Goal: Task Accomplishment & Management: Complete application form

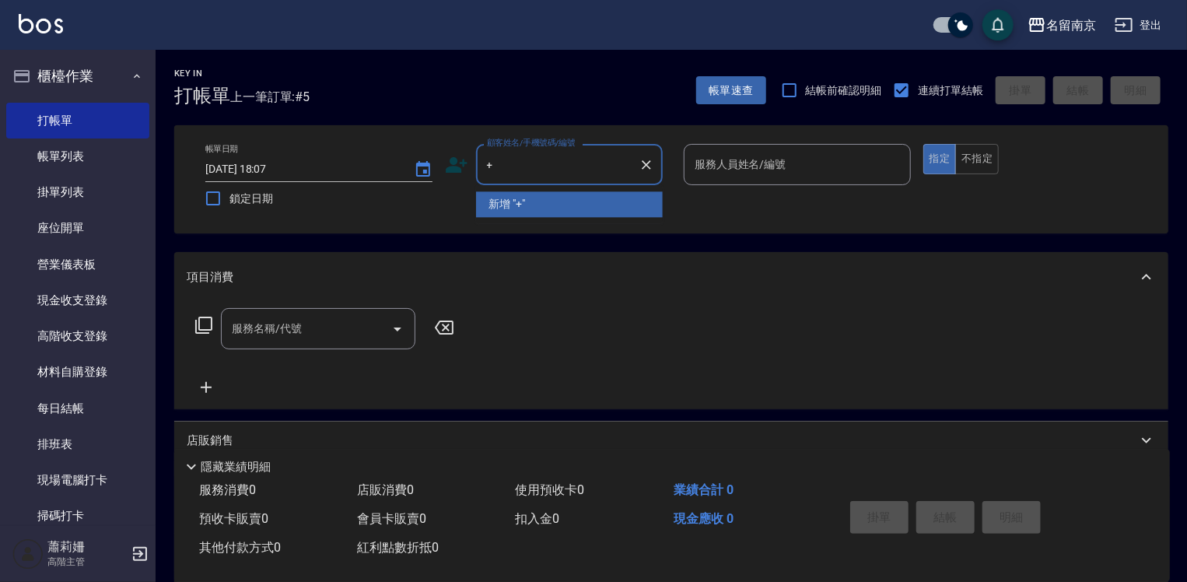
type input "+"
click at [538, 162] on input "顧客姓名/手機號碼/編號" at bounding box center [557, 164] width 149 height 27
click at [553, 174] on div "顧客姓名/手機號碼/編號" at bounding box center [569, 164] width 187 height 41
click at [555, 156] on input "顧客姓名/手機號碼/編號" at bounding box center [557, 164] width 149 height 27
click at [563, 174] on input "顧客姓名/手機號碼/編號" at bounding box center [557, 164] width 149 height 27
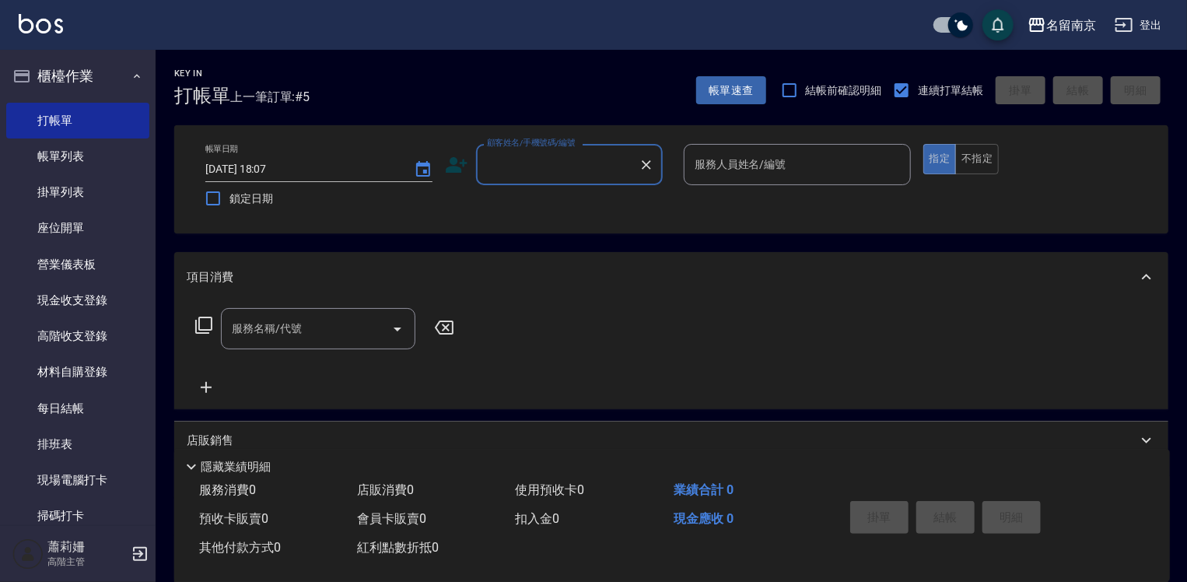
click at [565, 168] on input "顧客姓名/手機號碼/編號" at bounding box center [557, 164] width 149 height 27
click at [566, 166] on input "顧客姓名/手機號碼/編號" at bounding box center [557, 164] width 149 height 27
click at [568, 165] on input "顧客姓名/手機號碼/編號" at bounding box center [557, 164] width 149 height 27
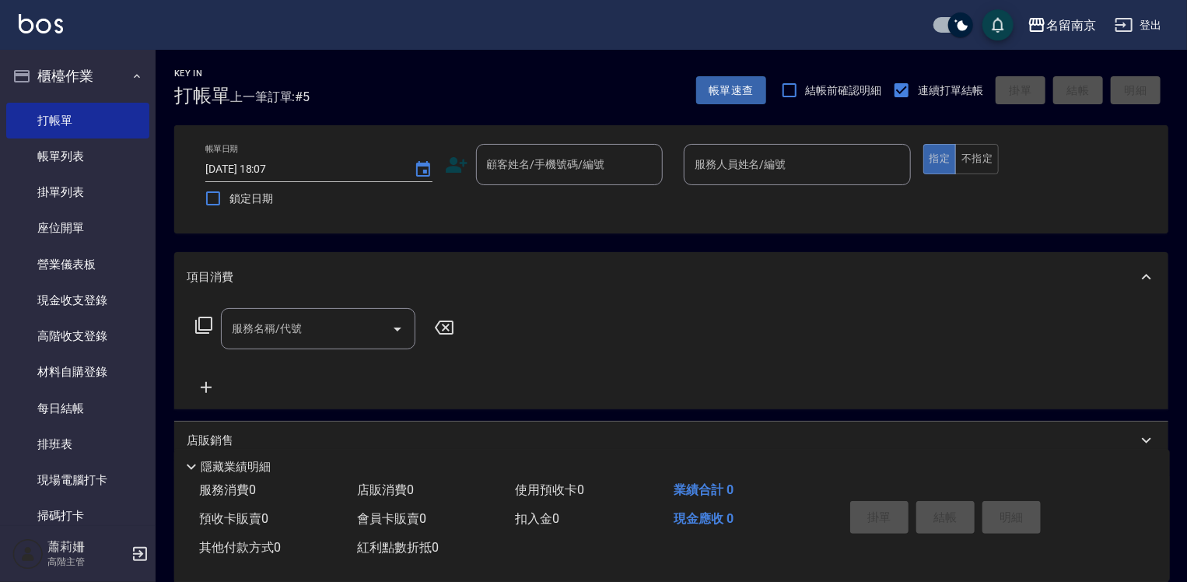
click at [561, 308] on div "服務名稱/代號 服務名稱/代號" at bounding box center [671, 355] width 994 height 107
click at [517, 153] on input "顧客姓名/手機號碼/編號" at bounding box center [557, 164] width 149 height 27
click at [526, 177] on input "顧客姓名/手機號碼/編號" at bounding box center [557, 164] width 149 height 27
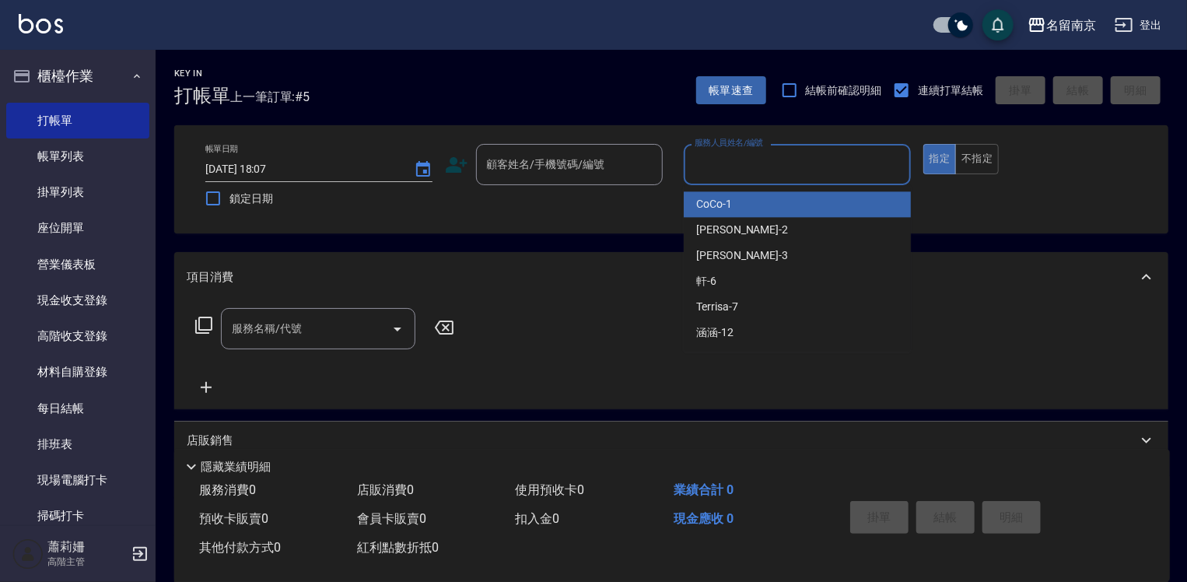
click at [793, 174] on input "服務人員姓名/編號" at bounding box center [797, 164] width 213 height 27
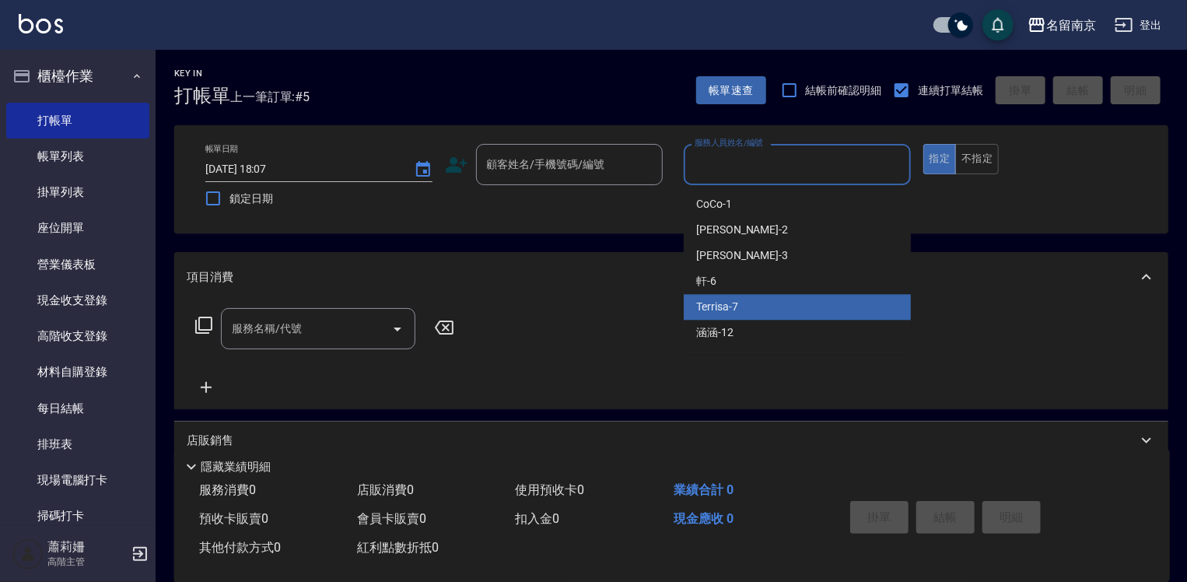
click at [751, 303] on div "Terrisa -7" at bounding box center [797, 307] width 227 height 26
type input "Terrisa-7"
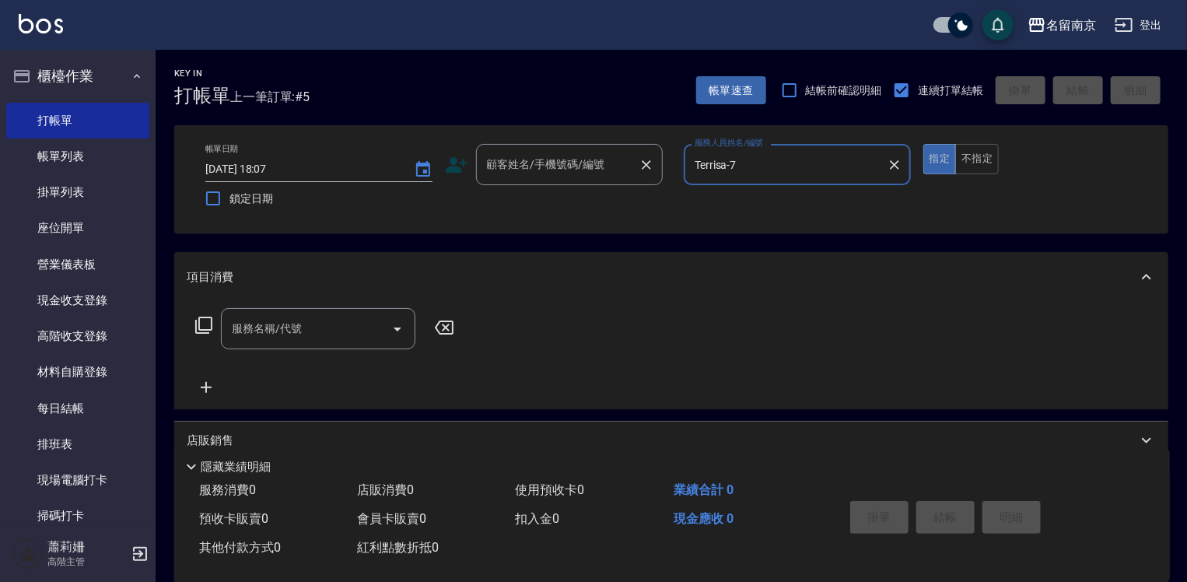
click at [555, 163] on input "顧客姓名/手機號碼/編號" at bounding box center [557, 164] width 149 height 27
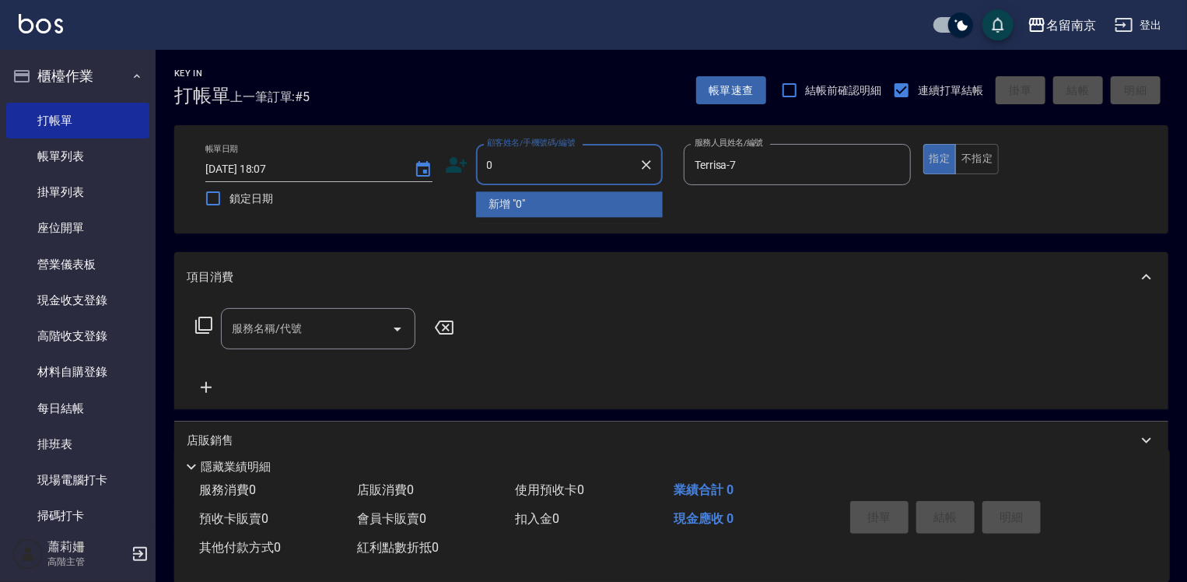
type input "0"
click at [657, 287] on div "項目消費" at bounding box center [671, 277] width 994 height 50
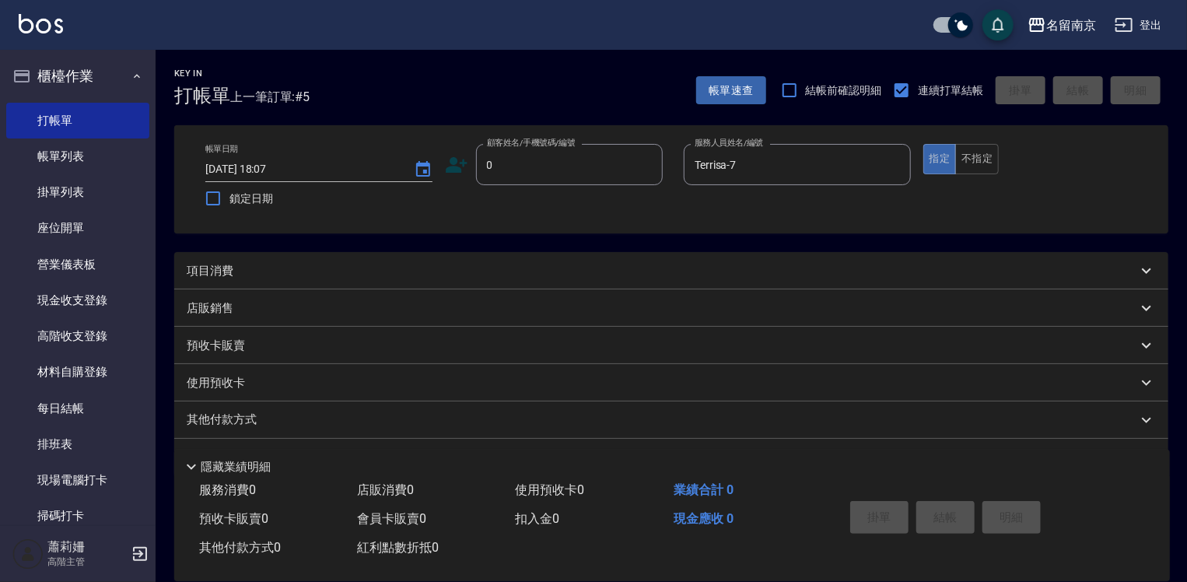
click at [367, 218] on div "帳單日期 [DATE] 18:07 鎖定日期 顧客姓名/手機號碼/編號 0 顧客姓名/手機號碼/編號 服務人員姓名/編號 [PERSON_NAME]-7 服務…" at bounding box center [671, 179] width 994 height 108
click at [58, 156] on link "帳單列表" at bounding box center [77, 156] width 143 height 36
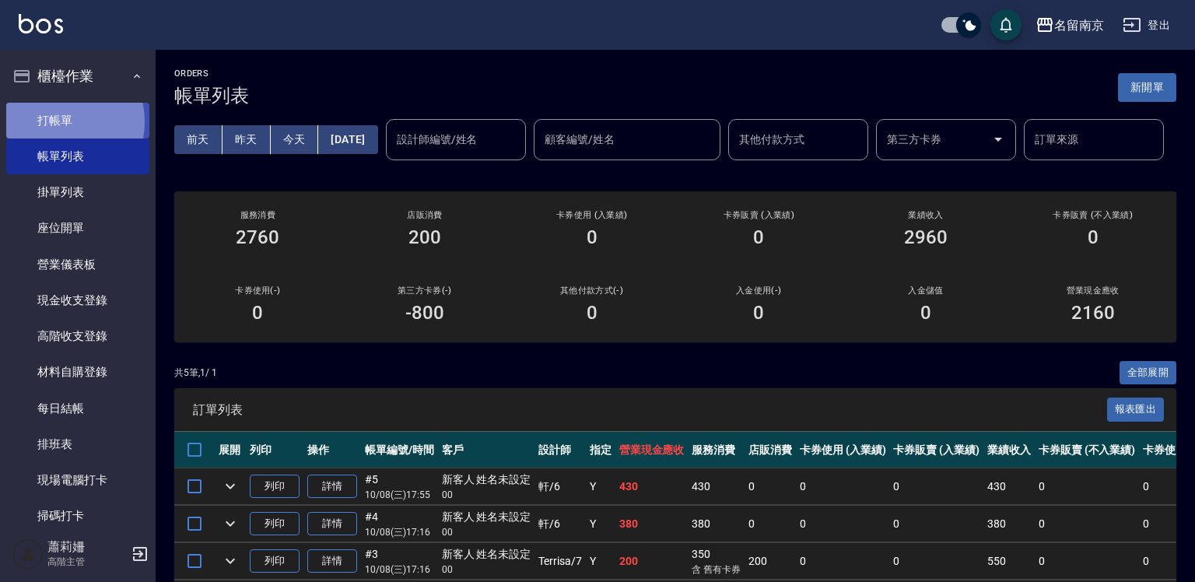
click at [53, 121] on link "打帳單" at bounding box center [77, 121] width 143 height 36
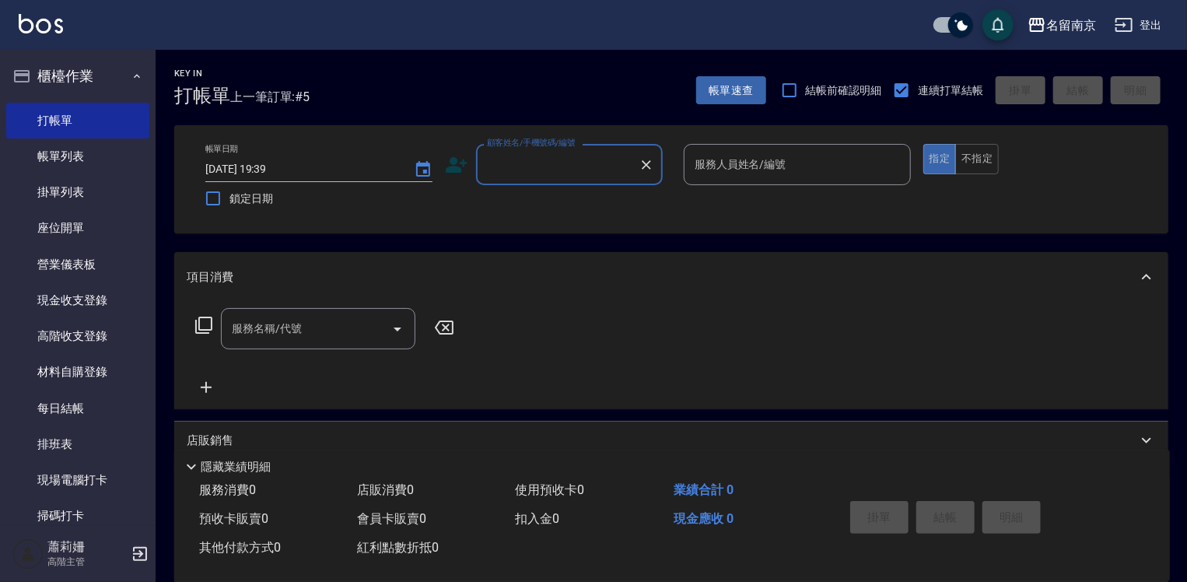
click at [514, 156] on input "顧客姓名/手機號碼/編號" at bounding box center [557, 164] width 149 height 27
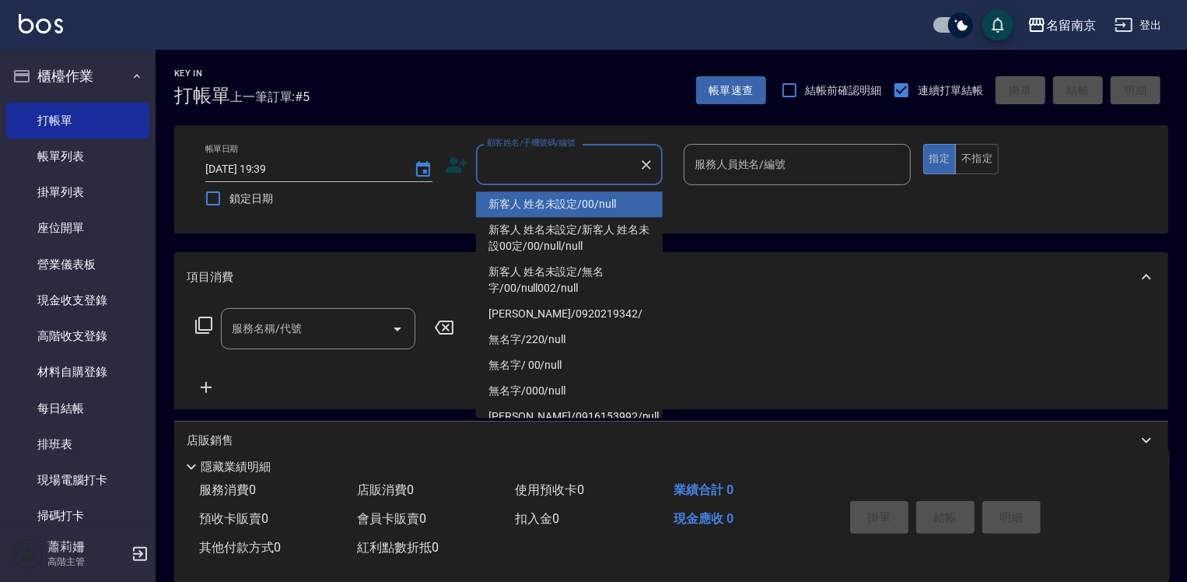
click at [522, 202] on li "新客人 姓名未設定/00/null" at bounding box center [569, 204] width 187 height 26
type input "新客人 姓名未設定/00/null"
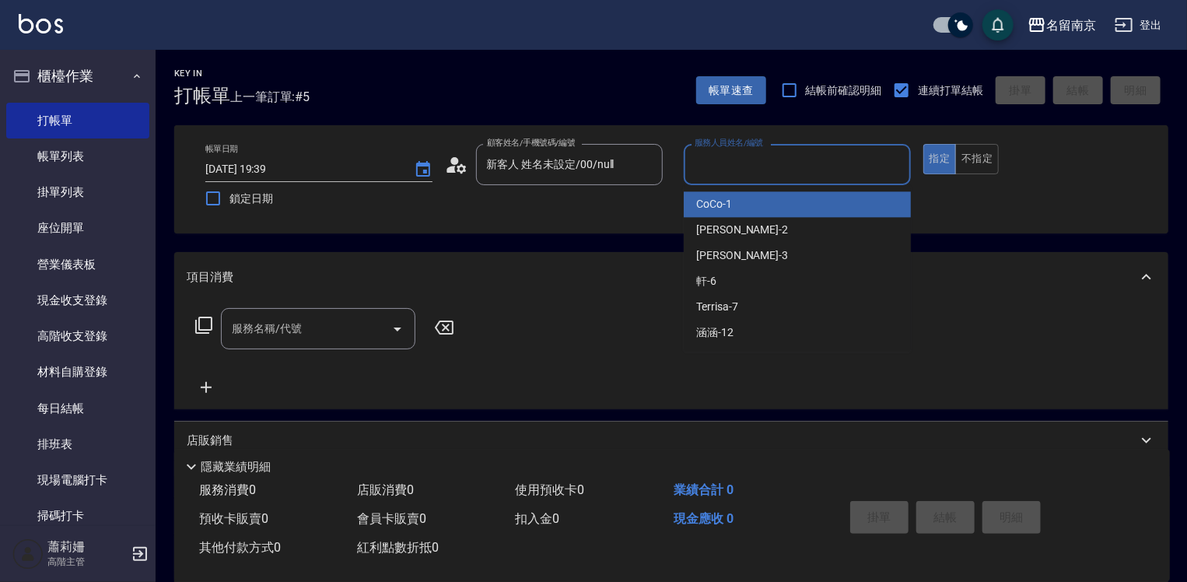
drag, startPoint x: 738, startPoint y: 174, endPoint x: 715, endPoint y: 243, distance: 72.3
click at [738, 183] on div "服務人員姓名/編號" at bounding box center [797, 164] width 227 height 41
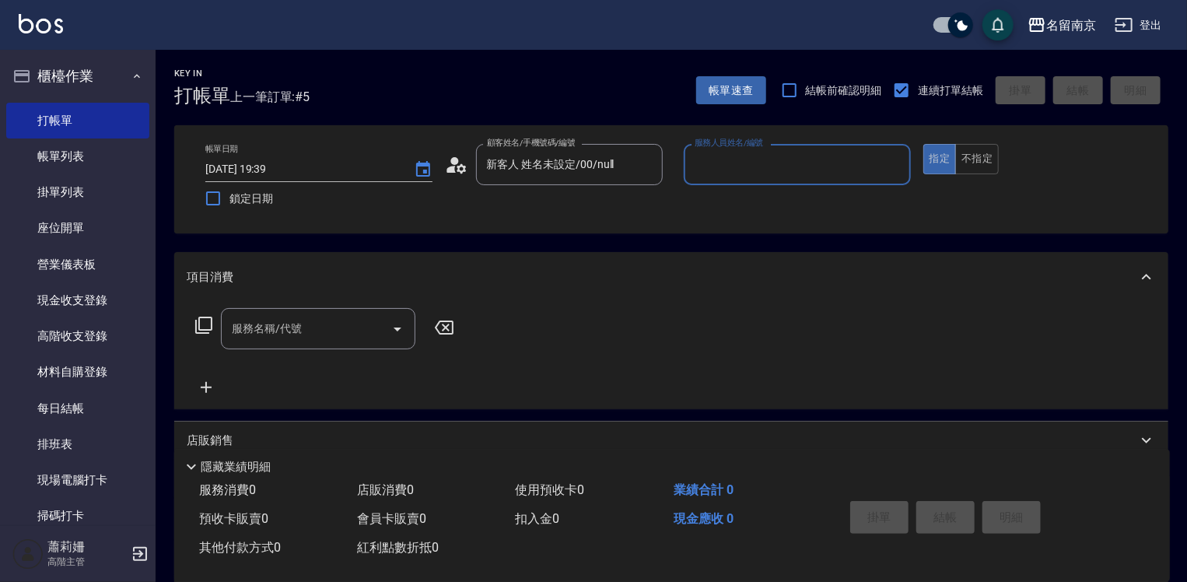
click at [722, 162] on input "服務人員姓名/編號" at bounding box center [797, 164] width 213 height 27
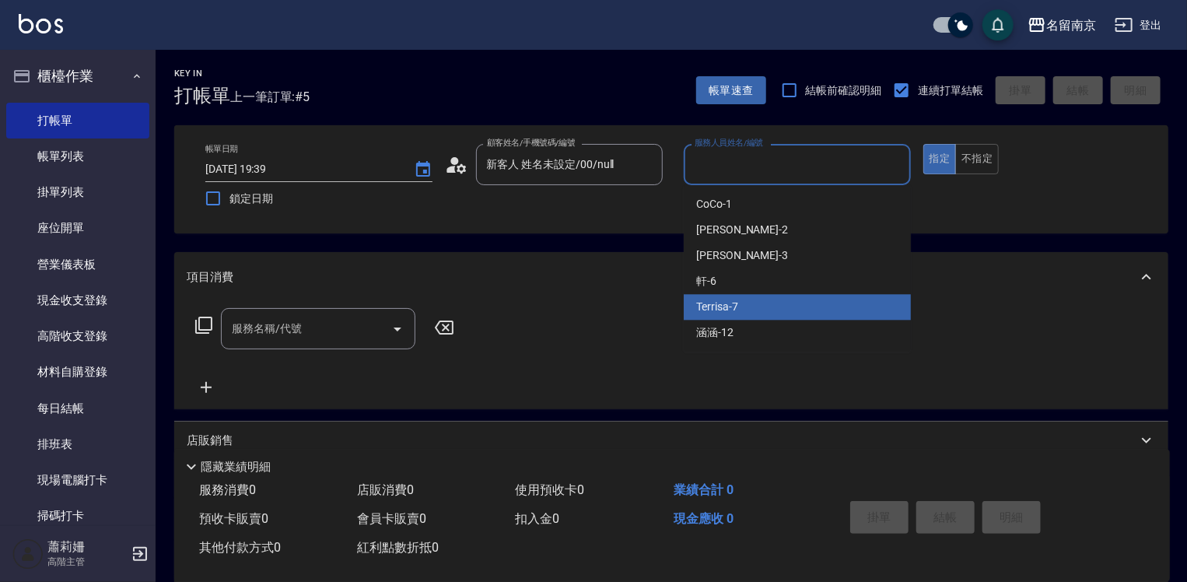
click at [730, 302] on span "Terrisa -7" at bounding box center [717, 307] width 42 height 16
type input "Terrisa-7"
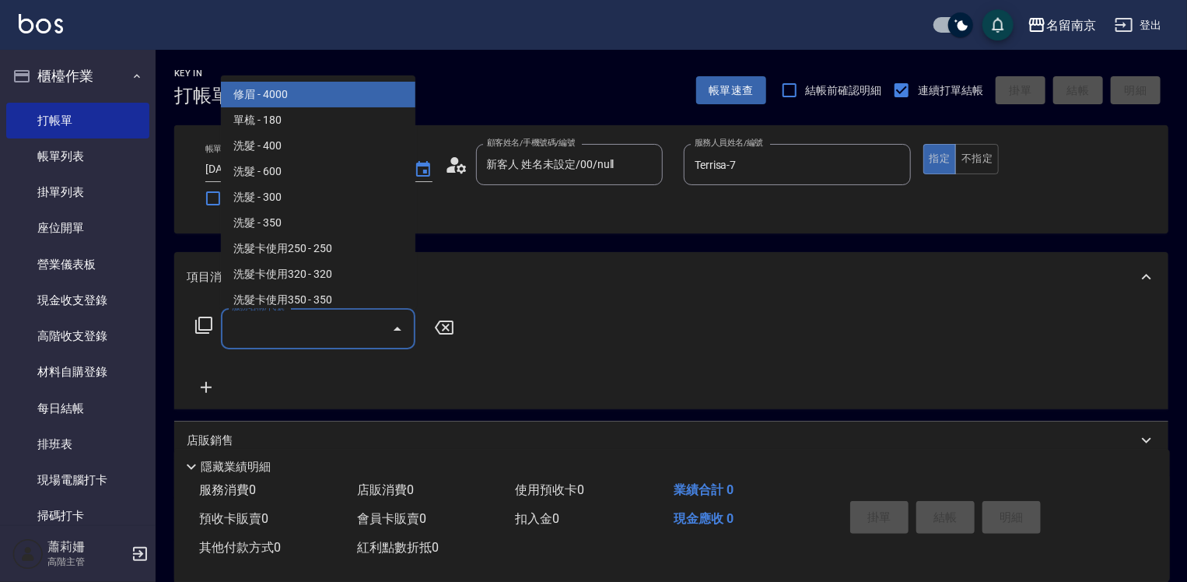
click at [307, 341] on input "服務名稱/代號" at bounding box center [306, 328] width 157 height 27
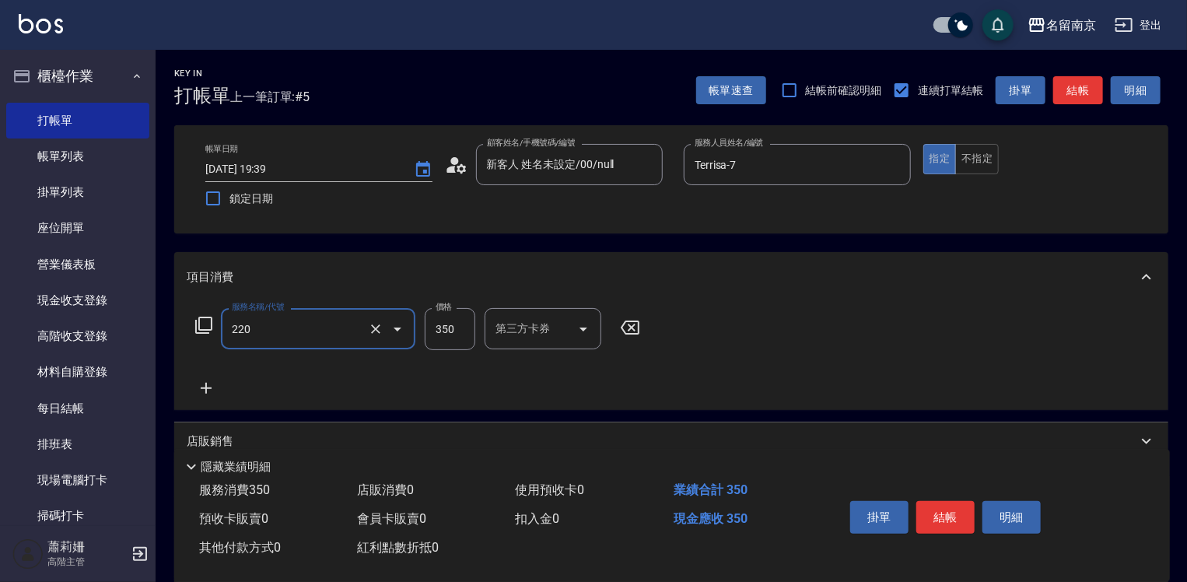
type input "洗髮(220)"
type input "Terrisa-7"
click at [952, 504] on button "結帳" at bounding box center [946, 517] width 58 height 33
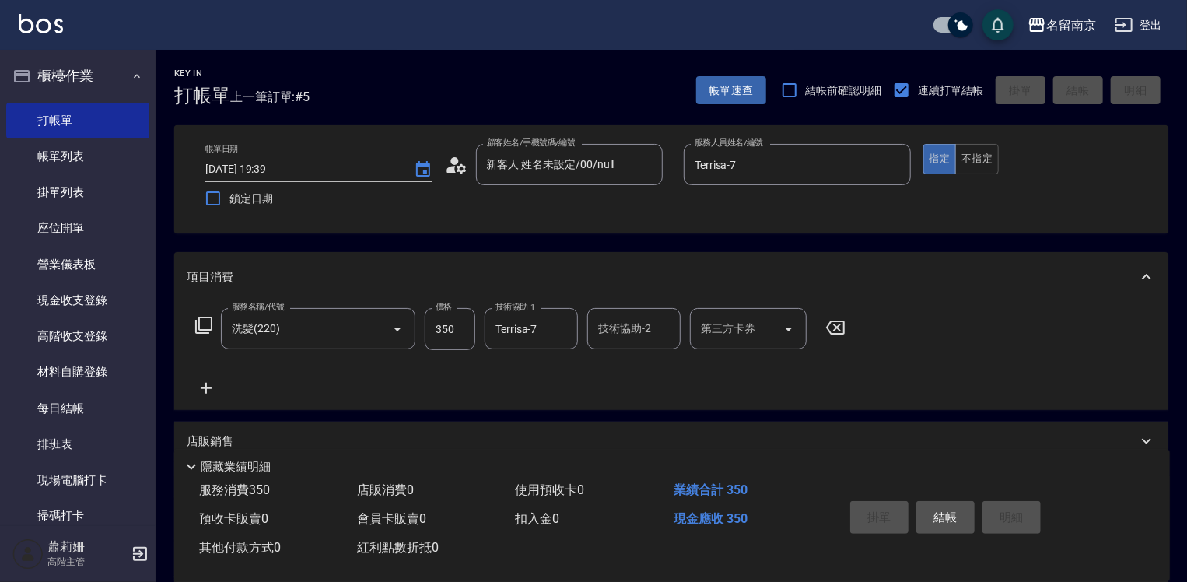
type input "[DATE] 19:40"
